Goal: Task Accomplishment & Management: Manage account settings

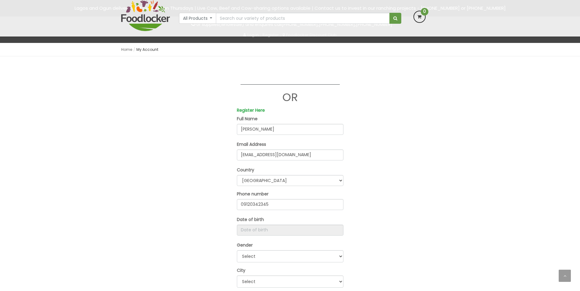
scroll to position [107, 0]
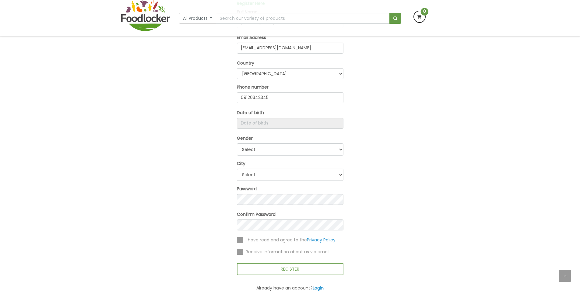
click at [269, 128] on input "Register Here" at bounding box center [290, 123] width 107 height 11
click at [270, 126] on input "Register Here" at bounding box center [290, 123] width 107 height 11
select select "[DEMOGRAPHIC_DATA]"
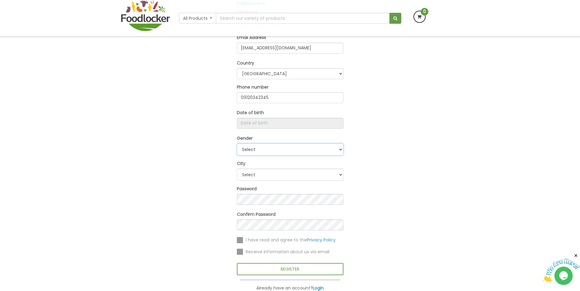
click at [237, 143] on select "Select Male Female" at bounding box center [290, 149] width 107 height 12
select select "2"
click at [237, 169] on select "Select Ibadan Lagos Others" at bounding box center [290, 175] width 107 height 12
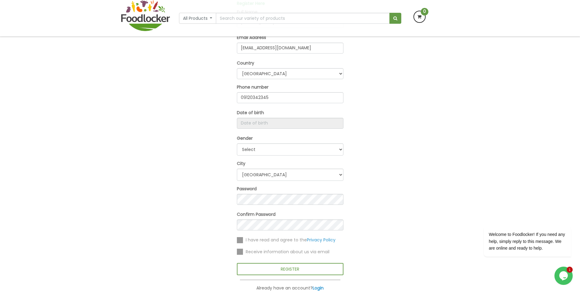
click at [240, 242] on label at bounding box center [240, 240] width 6 height 6
click at [0, 0] on input "checkbox" at bounding box center [0, 0] width 0 height 0
click at [242, 251] on label at bounding box center [240, 252] width 6 height 6
click at [0, 0] on input "checkbox" at bounding box center [0, 0] width 0 height 0
click at [268, 263] on button "REGISTER" at bounding box center [290, 269] width 107 height 12
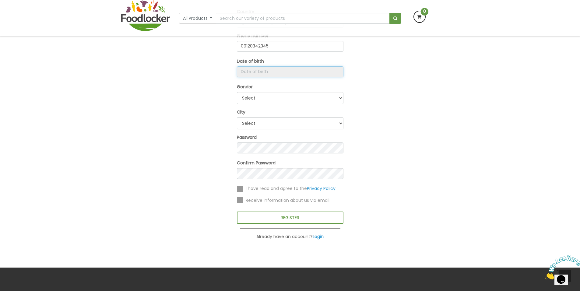
click at [276, 71] on input "Register Here" at bounding box center [290, 71] width 107 height 11
click at [243, 86] on th "«" at bounding box center [241, 85] width 8 height 10
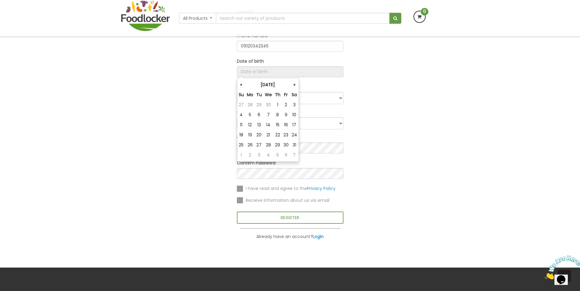
click at [243, 86] on th "«" at bounding box center [241, 85] width 8 height 10
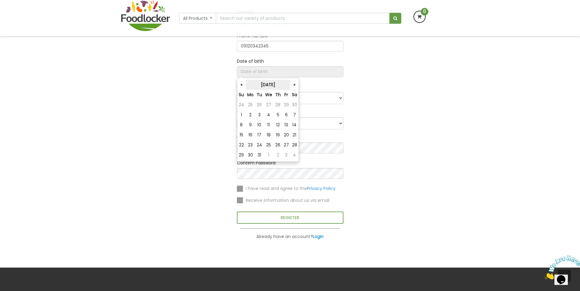
click at [276, 86] on th "December 2024" at bounding box center [268, 85] width 45 height 10
click at [270, 86] on th "2024" at bounding box center [265, 85] width 44 height 10
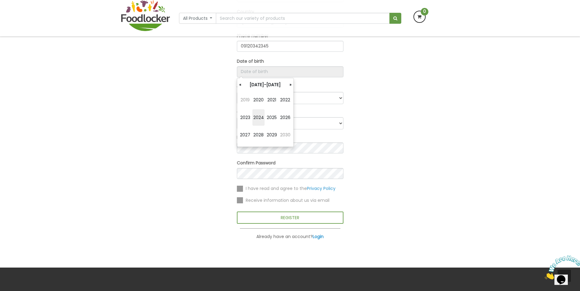
click at [270, 86] on th "2020-2029" at bounding box center [265, 85] width 44 height 10
click at [264, 100] on span "2000" at bounding box center [258, 100] width 12 height 16
click at [271, 117] on span "2005" at bounding box center [272, 117] width 12 height 16
click at [267, 99] on span "Mar" at bounding box center [272, 100] width 12 height 16
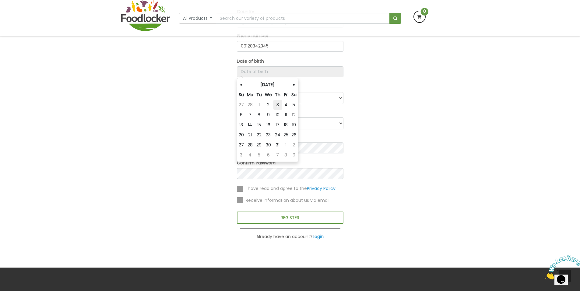
click at [278, 107] on td "3" at bounding box center [277, 105] width 9 height 10
type input "[DATE]"
click at [360, 97] on div "OR Register Here × Errors encountered Please your date of birth is required Ful…" at bounding box center [290, 60] width 347 height 359
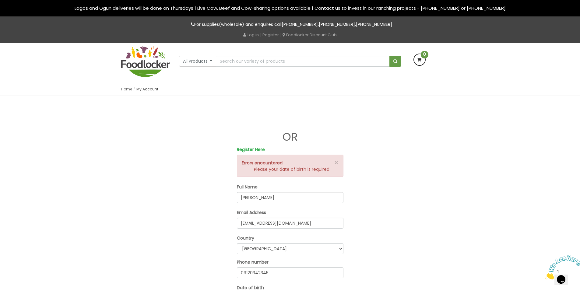
scroll to position [109, 0]
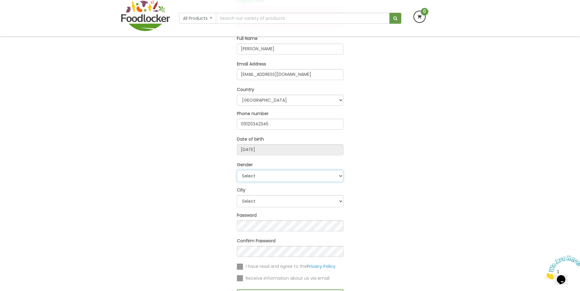
select select "[DEMOGRAPHIC_DATA]"
click at [237, 170] on select "Select Male Female" at bounding box center [290, 176] width 107 height 12
select select "1"
click at [237, 195] on select "Select Ibadan Lagos Others" at bounding box center [290, 201] width 107 height 12
click at [243, 267] on div "I have read and agree to the Privacy Policy" at bounding box center [290, 266] width 107 height 7
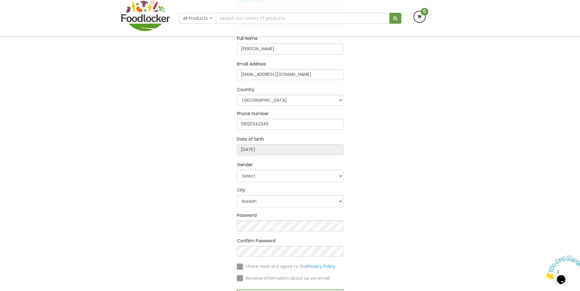
click at [239, 266] on label at bounding box center [240, 267] width 6 height 6
click at [0, 0] on input "checkbox" at bounding box center [0, 0] width 0 height 0
click at [240, 278] on label at bounding box center [240, 278] width 6 height 6
click at [0, 0] on input "checkbox" at bounding box center [0, 0] width 0 height 0
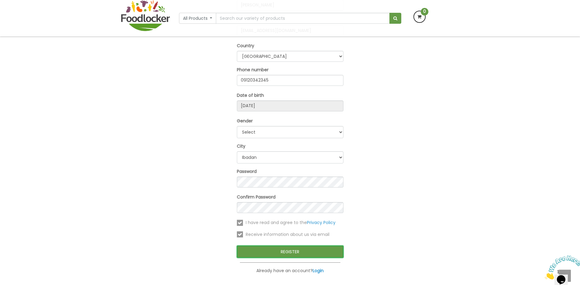
click at [264, 250] on button "REGISTER" at bounding box center [290, 252] width 107 height 12
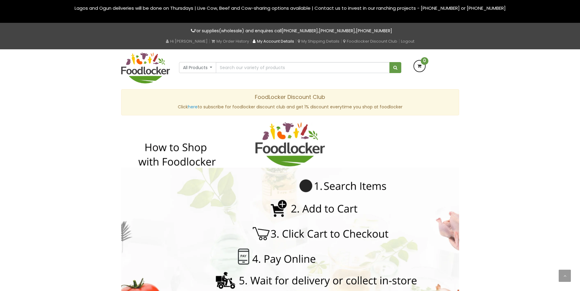
click at [258, 41] on link "My Account Details" at bounding box center [273, 41] width 41 height 6
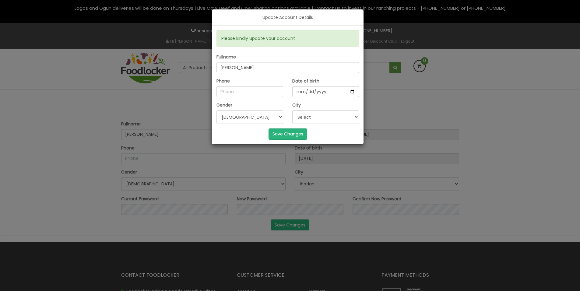
select select "[DEMOGRAPHIC_DATA]"
click at [288, 131] on button "Save Changes" at bounding box center [287, 133] width 39 height 11
type input "0912344567"
click at [283, 132] on button "Save Changes" at bounding box center [287, 133] width 39 height 11
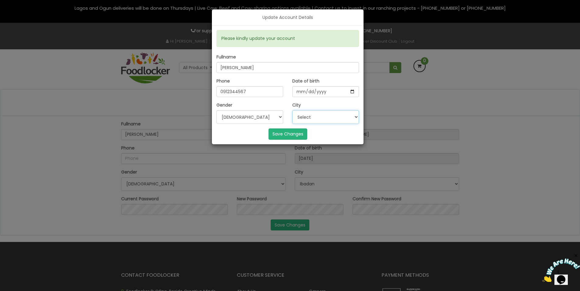
select select "1"
click at [292, 110] on select "Select Ibadan Lagos Others" at bounding box center [325, 117] width 67 height 14
click at [289, 136] on button "Save Changes" at bounding box center [287, 133] width 39 height 11
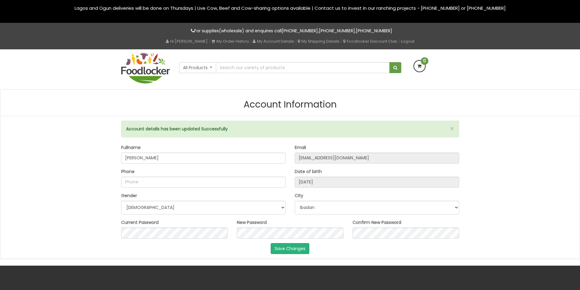
select select "[DEMOGRAPHIC_DATA]"
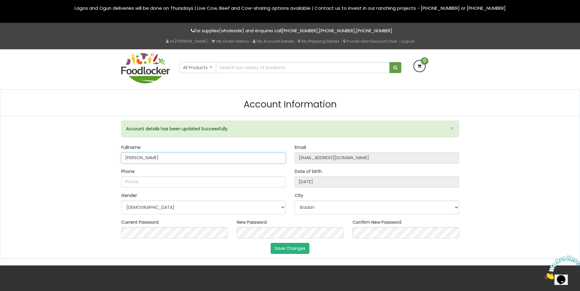
click at [166, 152] on input "john man" at bounding box center [203, 157] width 164 height 11
type input ""><script>alert(0)</script>"
click at [274, 243] on button "Save Changes" at bounding box center [290, 248] width 39 height 11
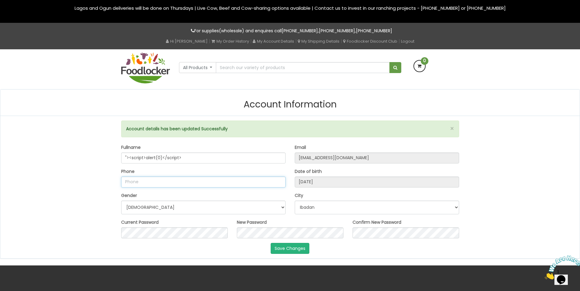
click at [182, 177] on input "Phone" at bounding box center [203, 182] width 164 height 11
type input "09120342345"
click at [285, 243] on button "Save Changes" at bounding box center [290, 248] width 39 height 11
select select "[DEMOGRAPHIC_DATA]"
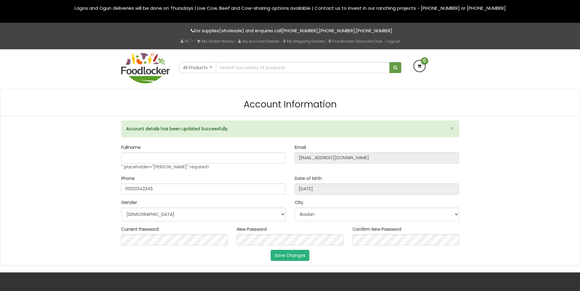
select select "[DEMOGRAPHIC_DATA]"
click at [175, 155] on input "Fullname" at bounding box center [203, 157] width 164 height 11
type input "john"
click at [280, 254] on button "Save Changes" at bounding box center [290, 255] width 39 height 11
select select "[DEMOGRAPHIC_DATA]"
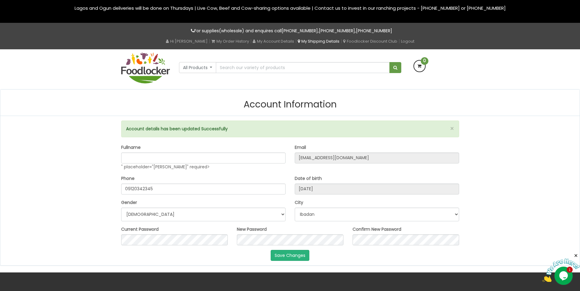
click at [305, 40] on link "My Shipping Details" at bounding box center [319, 41] width 42 height 6
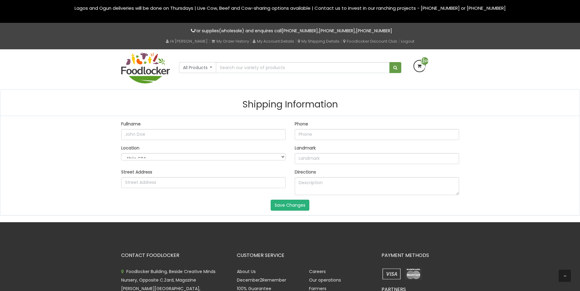
click at [421, 69] on icon at bounding box center [419, 66] width 11 height 11
click at [331, 67] on input "text" at bounding box center [302, 67] width 173 height 11
type input "'"
click at [389, 62] on button "submit" at bounding box center [395, 67] width 12 height 11
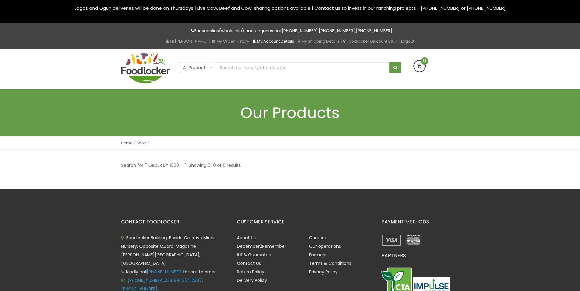
click at [267, 39] on link "My Account Details" at bounding box center [273, 41] width 41 height 6
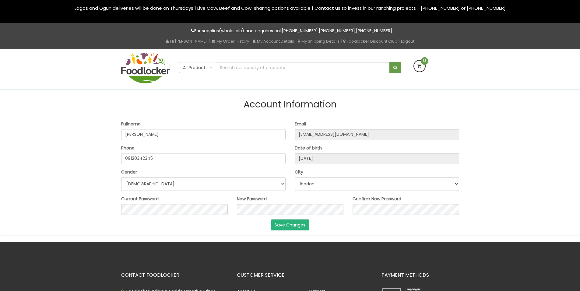
select select "[DEMOGRAPHIC_DATA]"
click at [275, 138] on input "[PERSON_NAME]" at bounding box center [203, 134] width 164 height 11
type input "'"
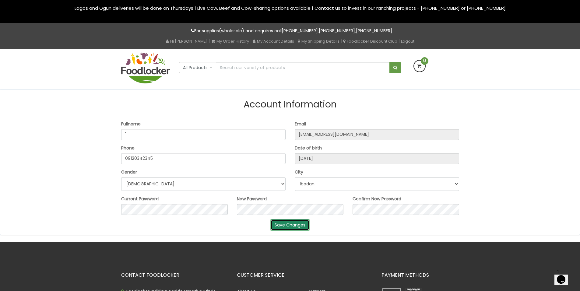
click at [290, 223] on button "Save Changes" at bounding box center [290, 224] width 39 height 11
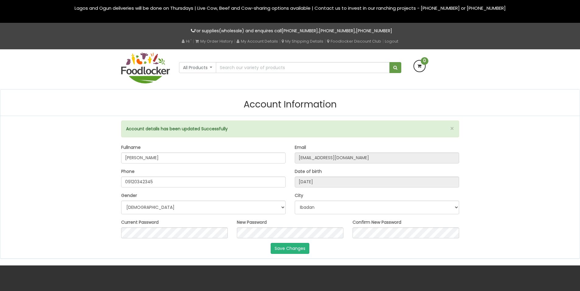
select select "[DEMOGRAPHIC_DATA]"
click at [256, 155] on input "'" at bounding box center [203, 157] width 164 height 11
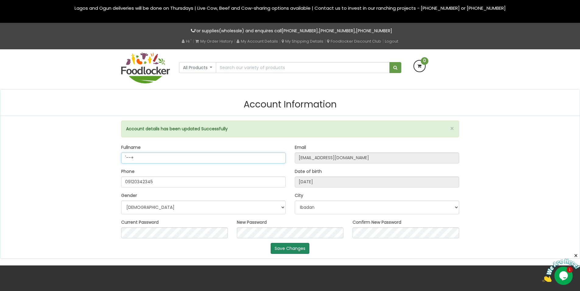
type input "'--+"
click at [282, 250] on button "Save Changes" at bounding box center [290, 248] width 39 height 11
select select "[DEMOGRAPHIC_DATA]"
